Goal: Task Accomplishment & Management: Use online tool/utility

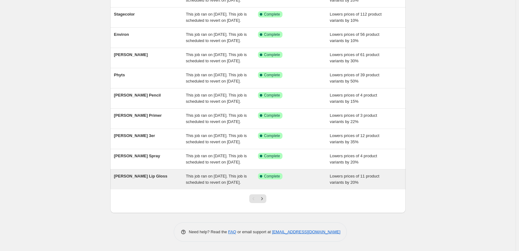
scroll to position [132, 0]
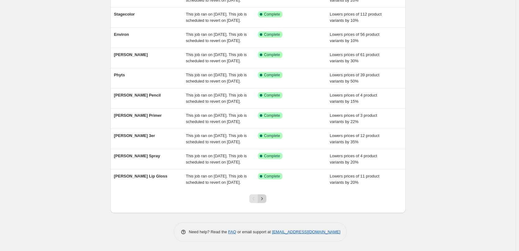
click at [267, 196] on button "Next" at bounding box center [262, 198] width 9 height 9
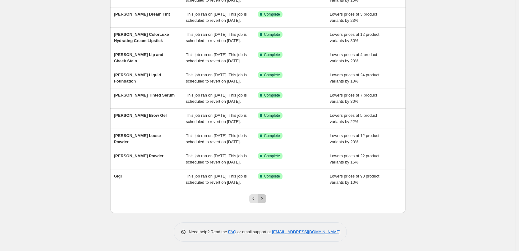
click at [261, 195] on button "Next" at bounding box center [262, 198] width 9 height 9
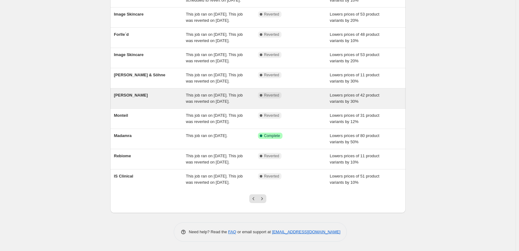
scroll to position [93, 0]
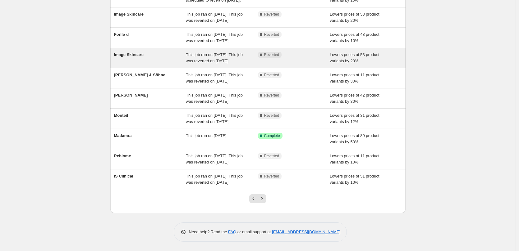
click at [135, 52] on span "Image Skincare" at bounding box center [129, 54] width 30 height 5
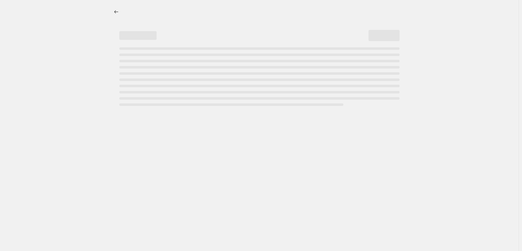
select select "percentage"
select select "remove"
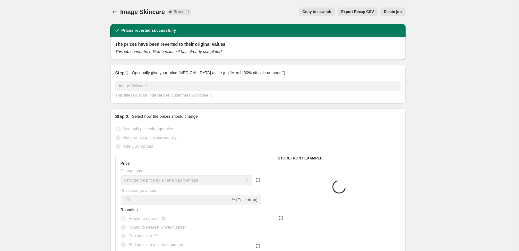
select select "vendor"
click at [309, 10] on button "Copy to new job" at bounding box center [317, 11] width 36 height 9
select select "percentage"
select select "remove"
select select "vendor"
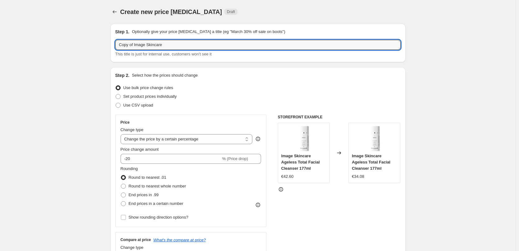
drag, startPoint x: 135, startPoint y: 46, endPoint x: 89, endPoint y: 49, distance: 46.5
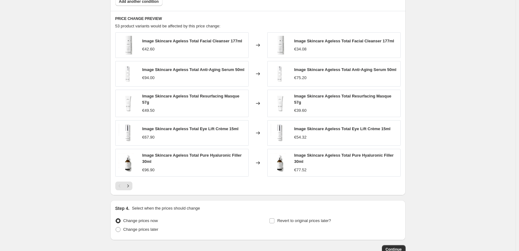
scroll to position [443, 0]
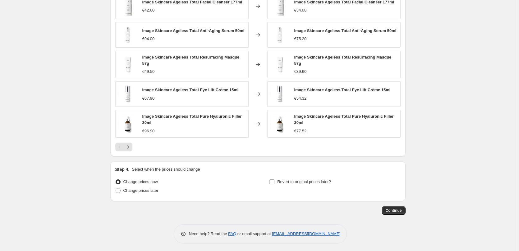
type input "Image Skincare"
click at [303, 173] on div "Step 4. Select when the prices should change Change prices now Change prices la…" at bounding box center [257, 181] width 285 height 30
click at [303, 179] on span "Revert to original prices later?" at bounding box center [304, 181] width 54 height 5
click at [275, 179] on input "Revert to original prices later?" at bounding box center [272, 181] width 5 height 5
checkbox input "true"
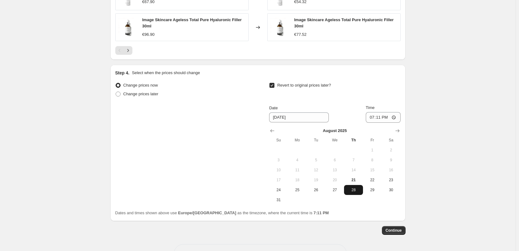
scroll to position [559, 0]
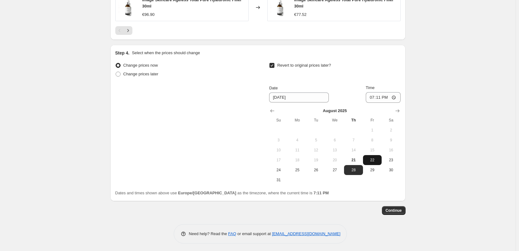
click at [370, 161] on button "22" at bounding box center [372, 160] width 19 height 10
type input "[DATE]"
click at [374, 97] on input "19:11" at bounding box center [383, 97] width 35 height 11
type input "03:00"
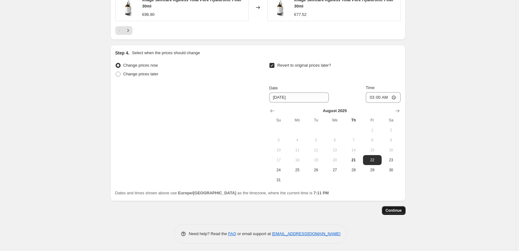
click at [393, 208] on span "Continue" at bounding box center [394, 210] width 16 height 5
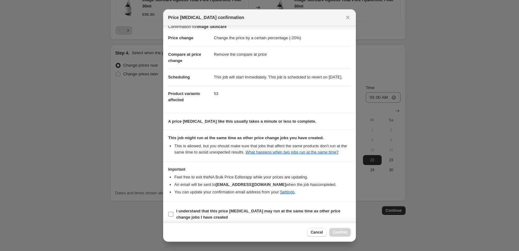
scroll to position [17, 0]
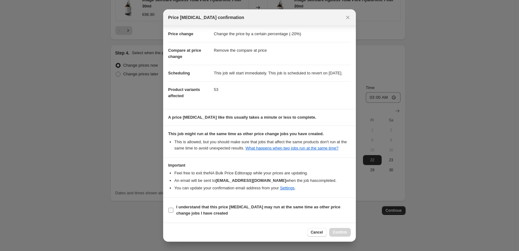
click at [192, 204] on b "I understand that this price [MEDICAL_DATA] may run at the same time as other p…" at bounding box center [258, 209] width 164 height 11
click at [174, 207] on input "I understand that this price [MEDICAL_DATA] may run at the same time as other p…" at bounding box center [171, 209] width 5 height 5
checkbox input "true"
click at [341, 232] on span "Confirm" at bounding box center [340, 232] width 14 height 5
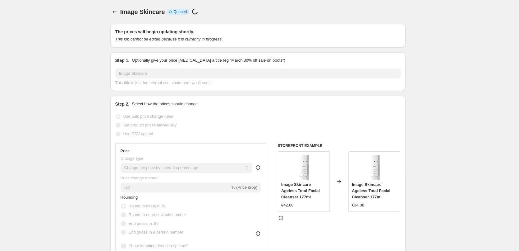
click at [112, 8] on div at bounding box center [115, 11] width 10 height 9
click at [123, 17] on div "Image Skincare. This page is ready Image Skincare Info Incomplete Queued Price …" at bounding box center [257, 12] width 295 height 24
click at [118, 15] on button "Price change jobs" at bounding box center [114, 11] width 9 height 9
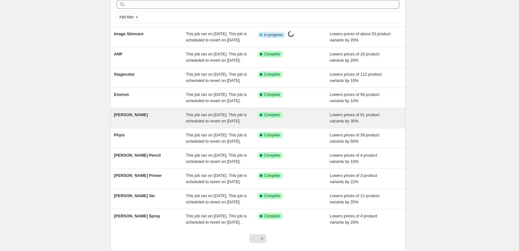
scroll to position [132, 0]
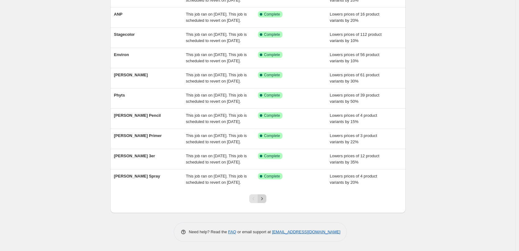
click at [265, 198] on icon "Next" at bounding box center [262, 198] width 6 height 6
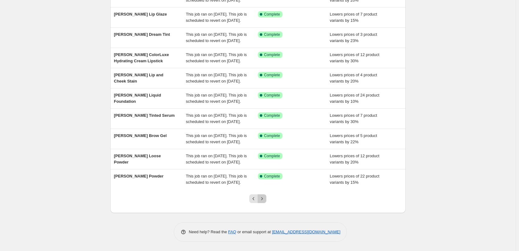
click at [265, 198] on icon "Next" at bounding box center [262, 198] width 6 height 6
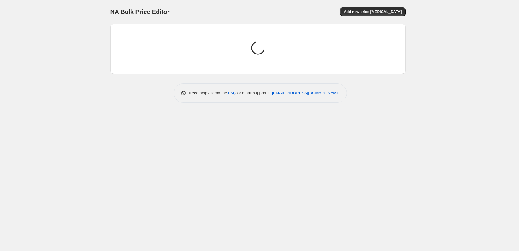
scroll to position [0, 0]
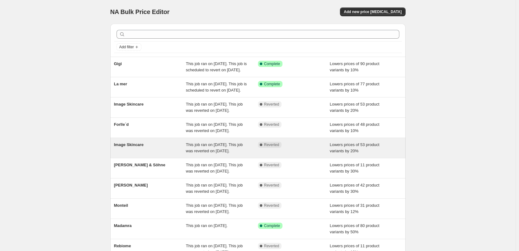
click at [132, 147] on span "Image Skincare" at bounding box center [129, 144] width 30 height 5
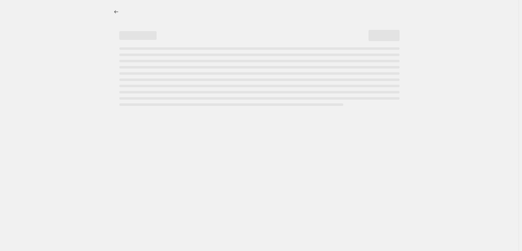
select select "percentage"
select select "remove"
select select "vendor"
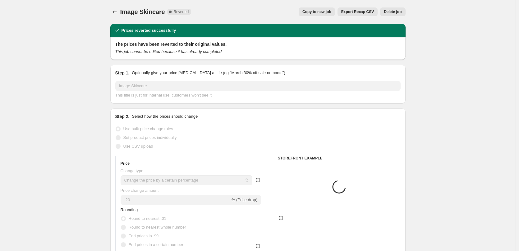
click at [392, 4] on div "Image Skincare. This page is ready Image Skincare Complete Reverted Copy to new…" at bounding box center [257, 12] width 295 height 24
click at [392, 7] on div "Image Skincare. This page is ready Image Skincare Complete Reverted Copy to new…" at bounding box center [257, 12] width 295 height 24
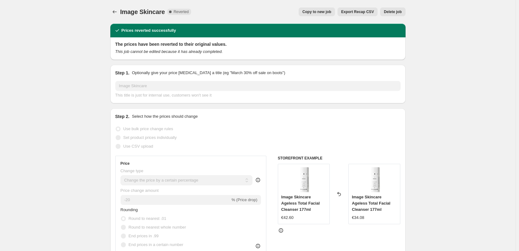
click at [394, 10] on span "Delete job" at bounding box center [393, 11] width 18 height 5
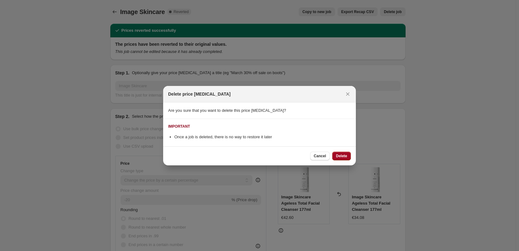
click at [341, 154] on span "Delete" at bounding box center [341, 155] width 11 height 5
